Goal: Find specific page/section: Find specific page/section

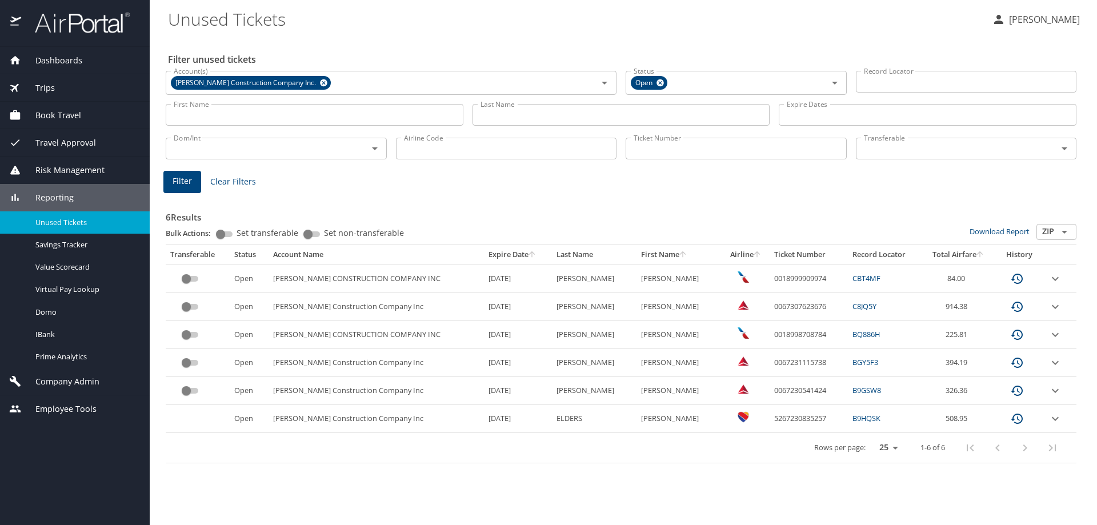
click at [543, 119] on input "Last Name" at bounding box center [621, 115] width 298 height 22
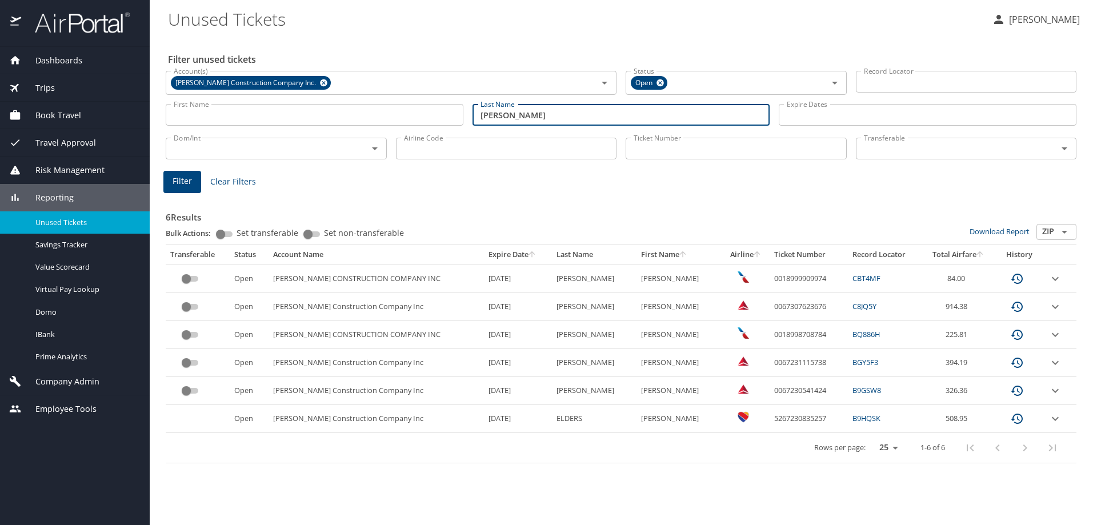
type input "everett"
click at [178, 176] on span "Filter" at bounding box center [181, 181] width 19 height 14
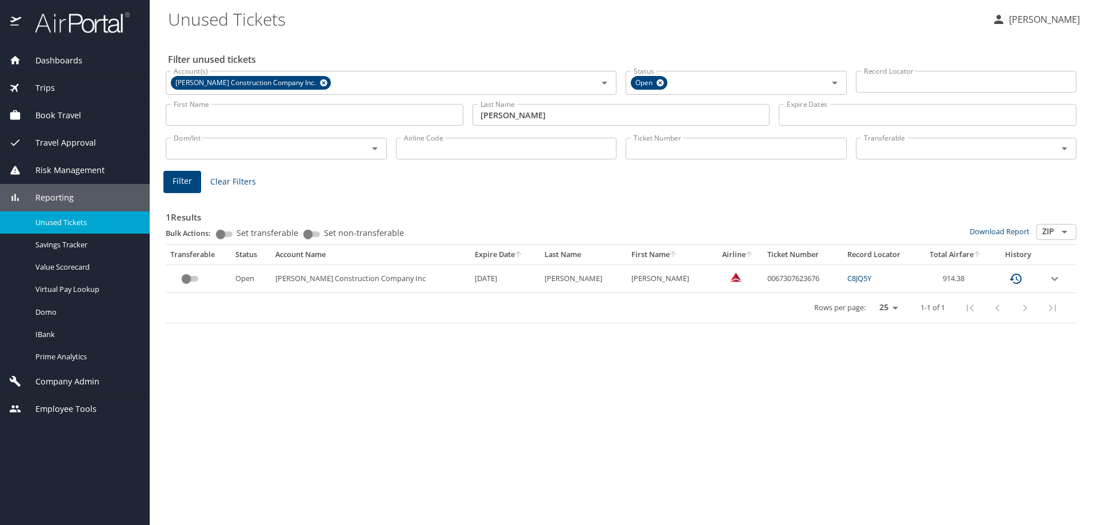
click at [543, 309] on div "Filter unused tickets Account(s) Doster Construction Company Inc. Account(s) St…" at bounding box center [623, 281] width 910 height 488
click at [543, 278] on td "0067307623676" at bounding box center [802, 278] width 80 height 28
copy td "0067307623676"
click at [543, 309] on div "Filter unused tickets Account(s) Doster Construction Company Inc. Account(s) St…" at bounding box center [623, 281] width 910 height 488
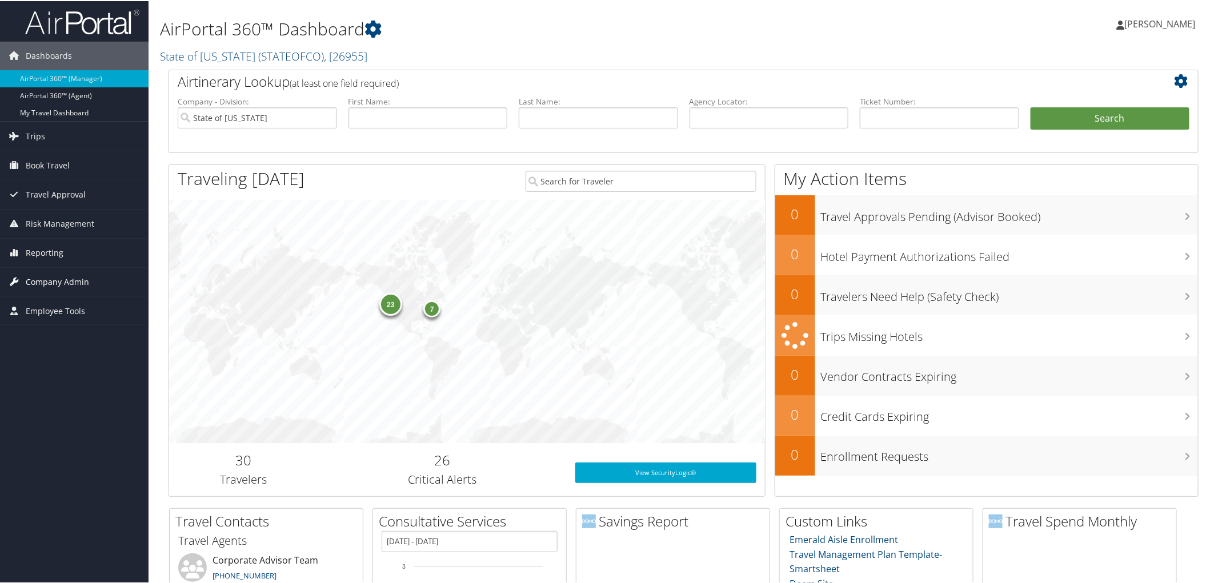
click at [61, 277] on span "Company Admin" at bounding box center [57, 281] width 63 height 29
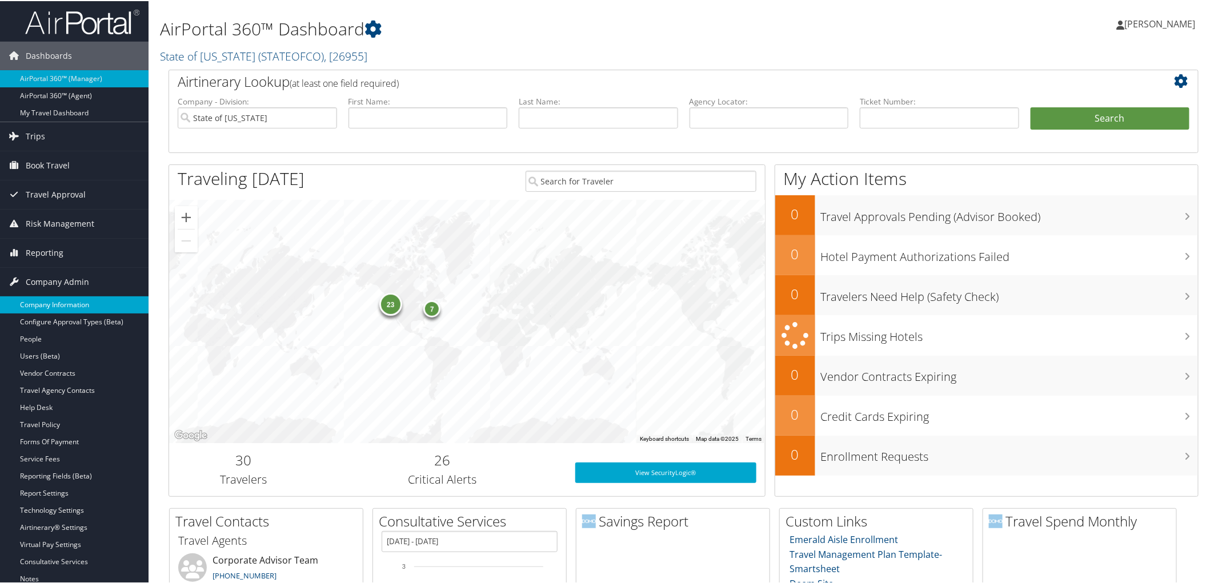
click at [54, 307] on link "Company Information" at bounding box center [74, 303] width 148 height 17
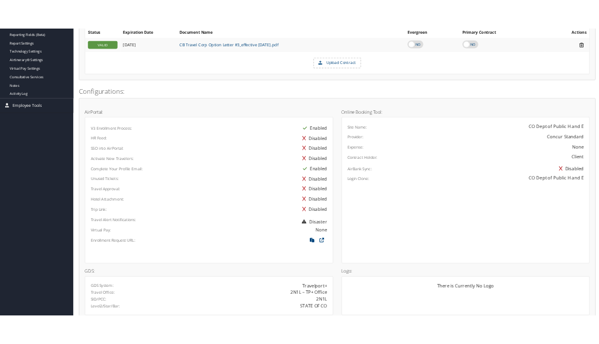
scroll to position [634, 0]
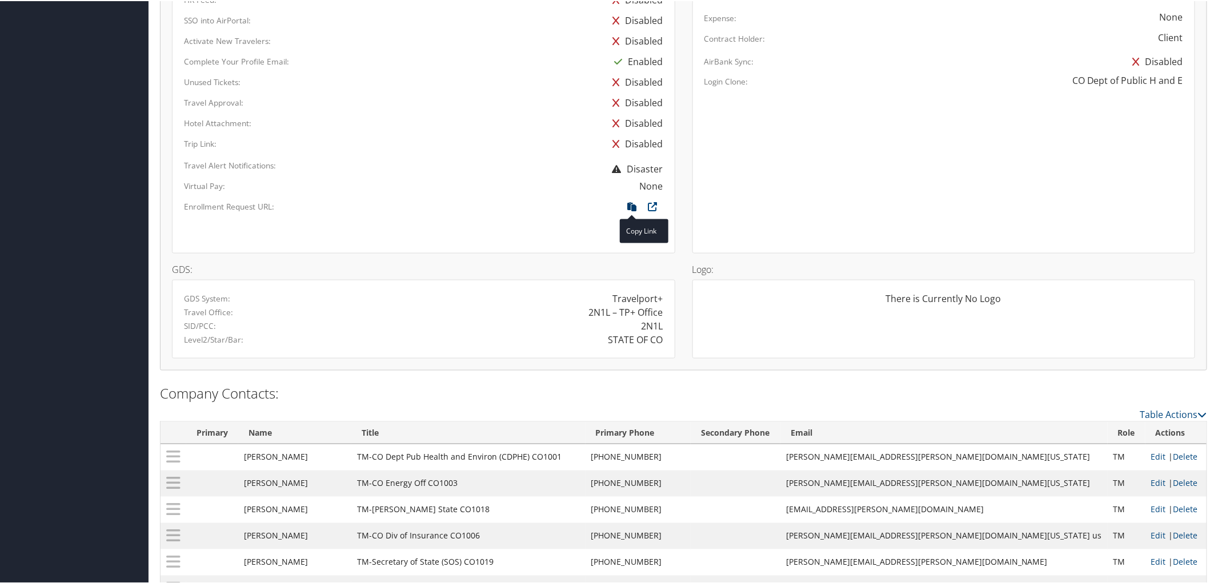
click at [626, 207] on icon at bounding box center [632, 208] width 21 height 15
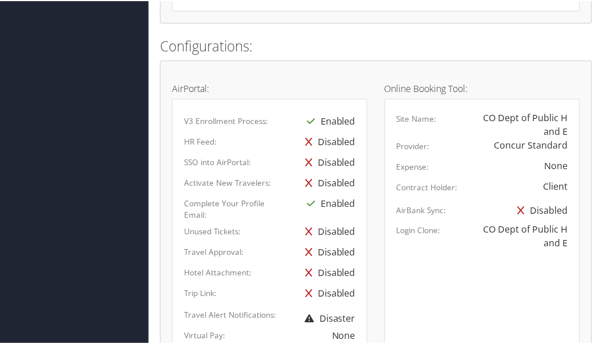
scroll to position [646, 0]
